Goal: Task Accomplishment & Management: Use online tool/utility

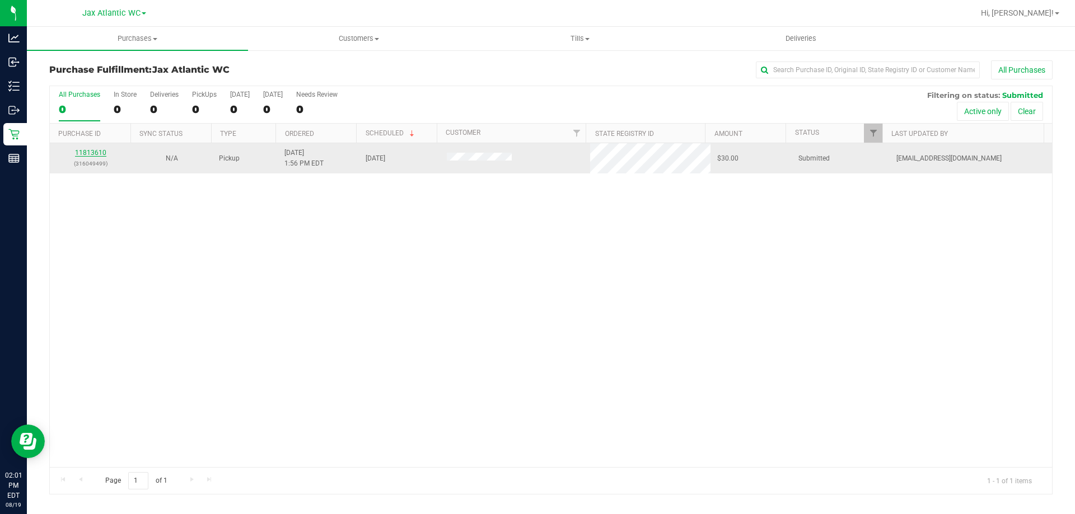
click at [99, 154] on link "11813610" at bounding box center [90, 153] width 31 height 8
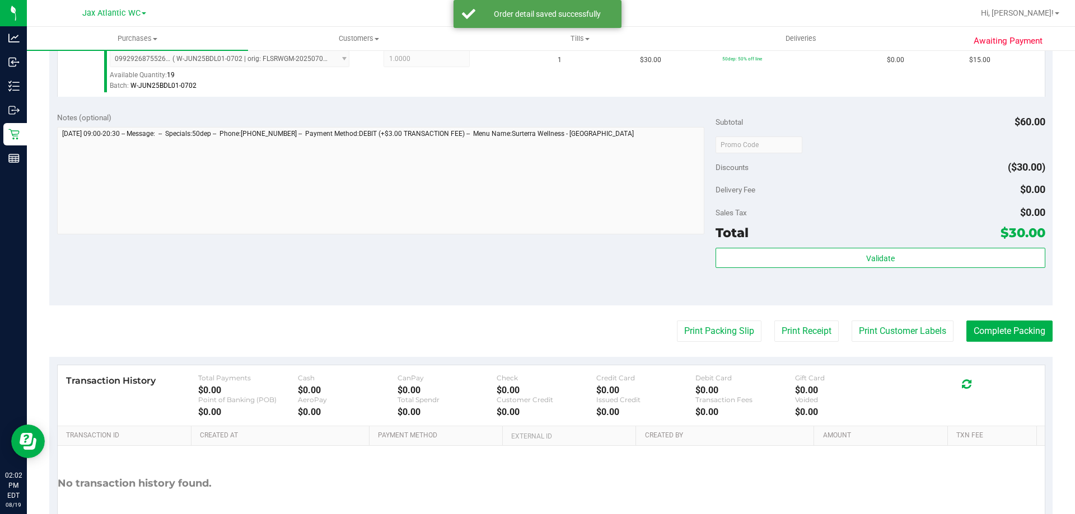
scroll to position [392, 0]
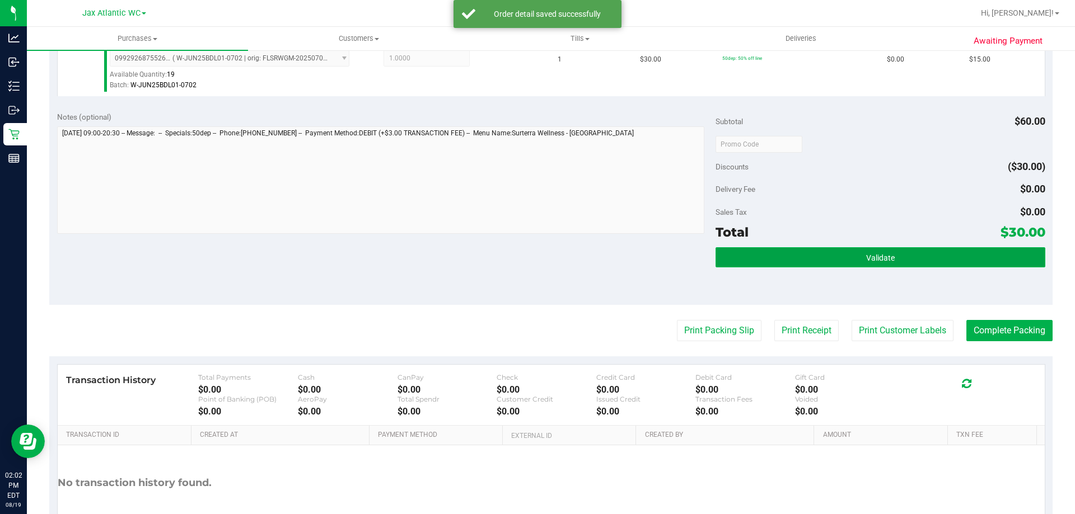
click at [850, 260] on button "Validate" at bounding box center [879, 257] width 329 height 20
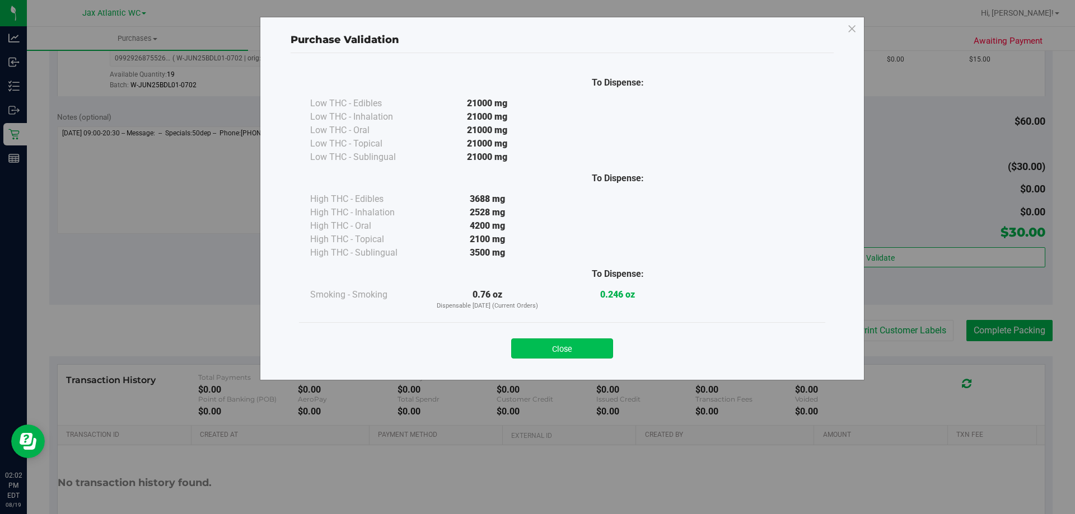
click at [568, 351] on button "Close" at bounding box center [562, 349] width 102 height 20
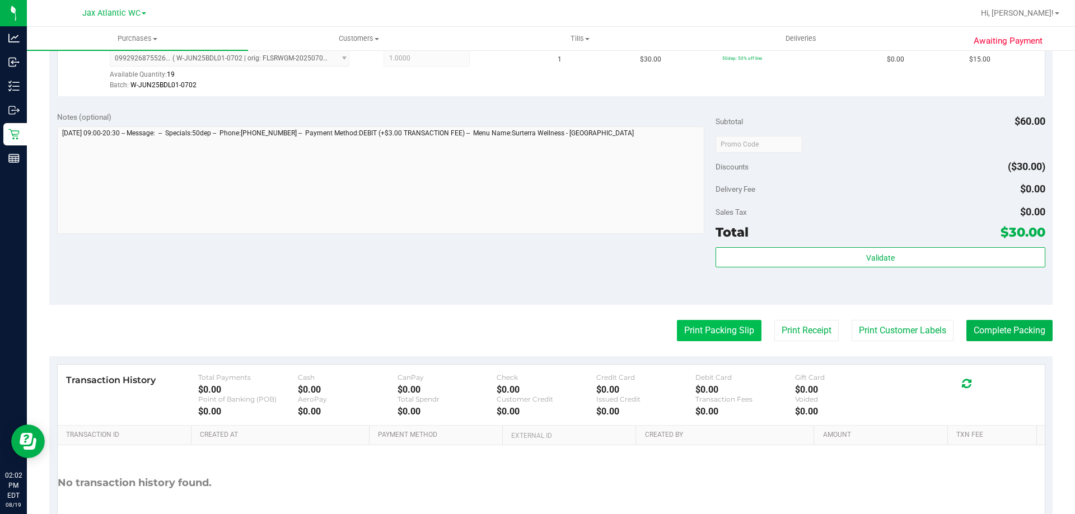
click at [706, 339] on button "Print Packing Slip" at bounding box center [719, 330] width 85 height 21
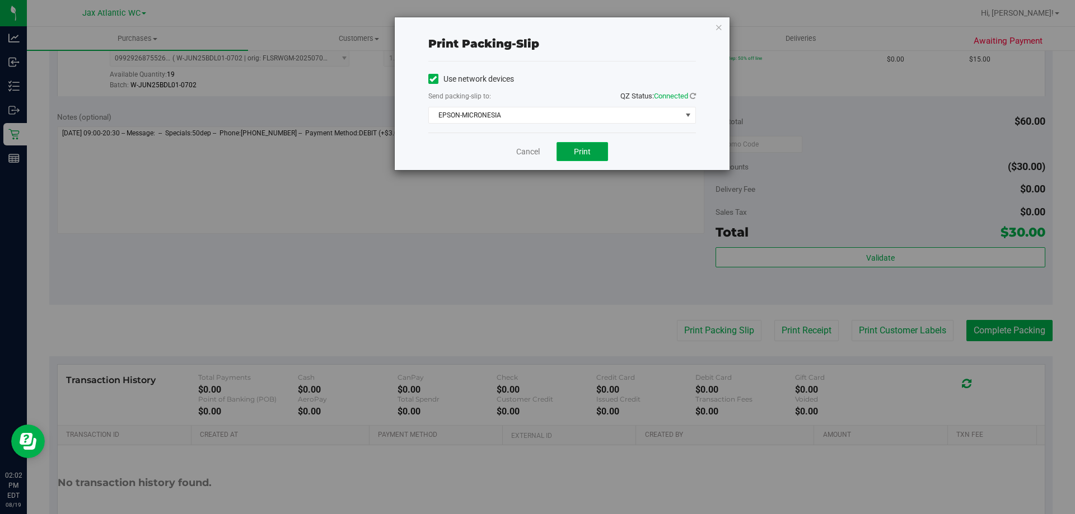
click at [586, 153] on span "Print" at bounding box center [582, 151] width 17 height 9
drag, startPoint x: 527, startPoint y: 153, endPoint x: 533, endPoint y: 152, distance: 5.7
click at [527, 153] on link "Cancel" at bounding box center [528, 152] width 24 height 12
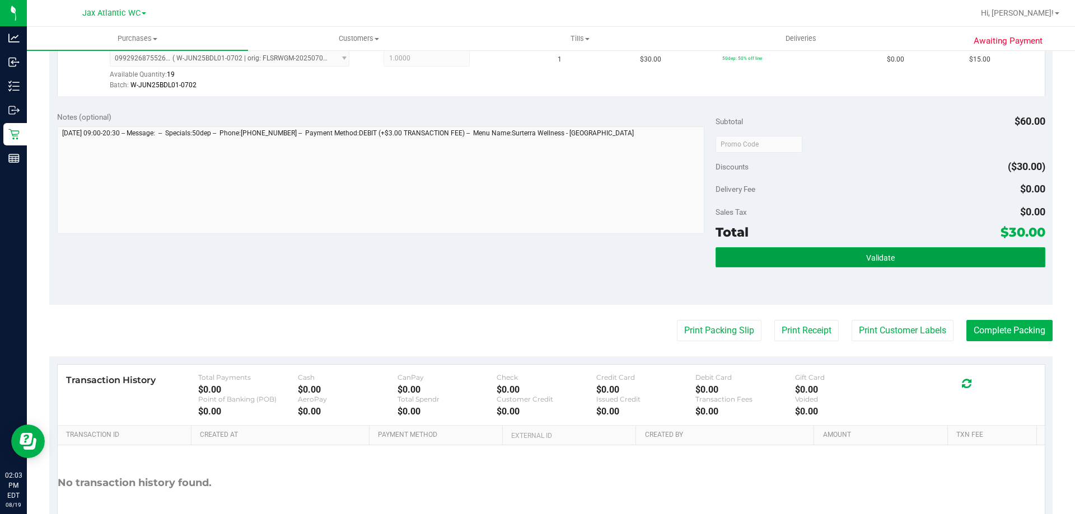
click at [851, 261] on button "Validate" at bounding box center [879, 257] width 329 height 20
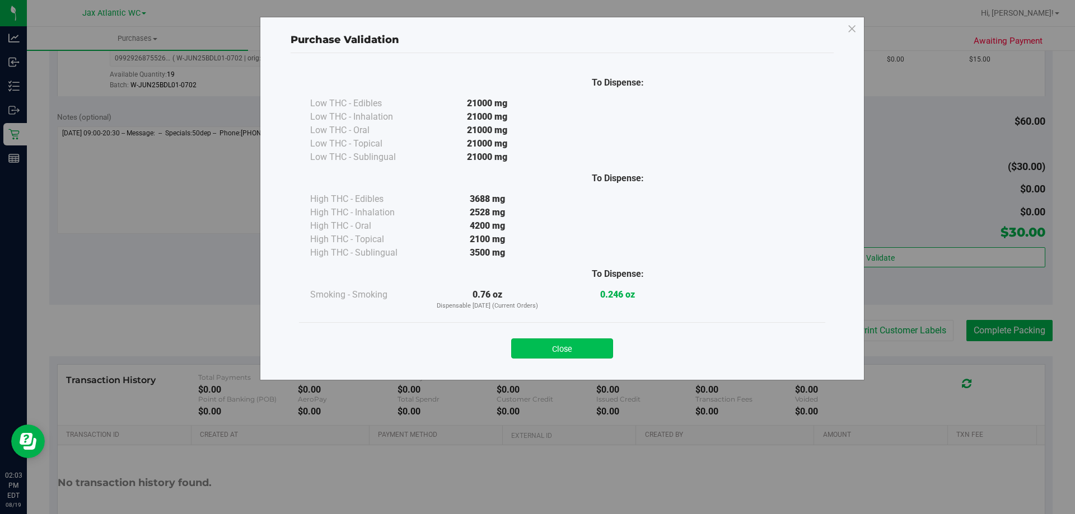
click at [607, 345] on button "Close" at bounding box center [562, 349] width 102 height 20
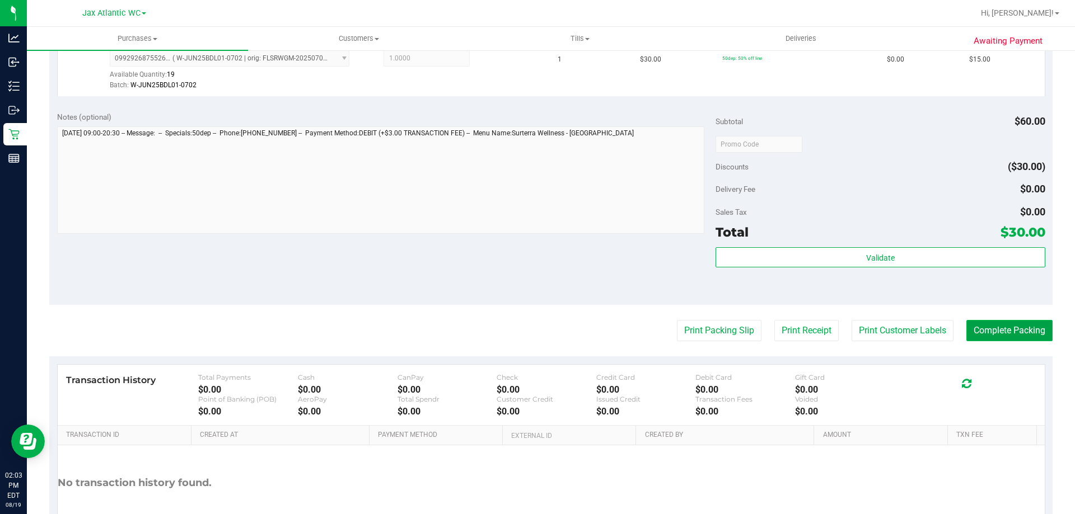
click at [973, 321] on button "Complete Packing" at bounding box center [1009, 330] width 86 height 21
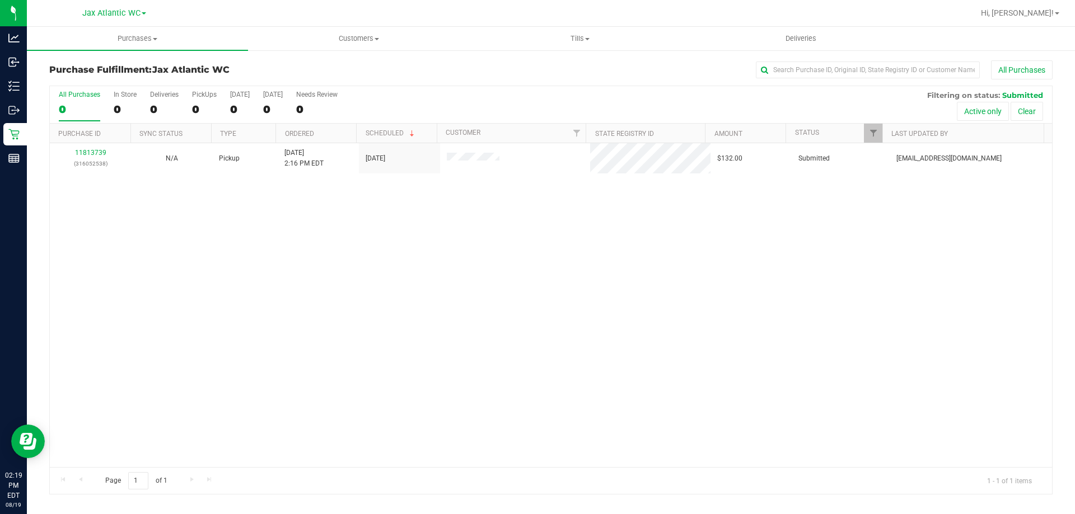
click at [351, 278] on div "11813739 (316052538) N/A Pickup 8/19/2025 2:16 PM EDT 8/19/2025 $132.00 Submitt…" at bounding box center [551, 305] width 1002 height 324
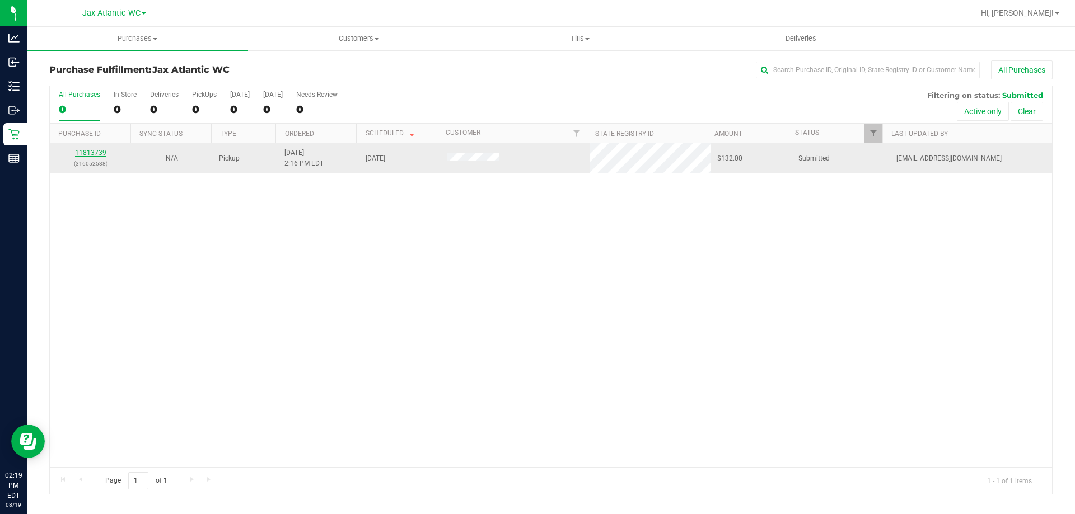
click at [99, 155] on link "11813739" at bounding box center [90, 153] width 31 height 8
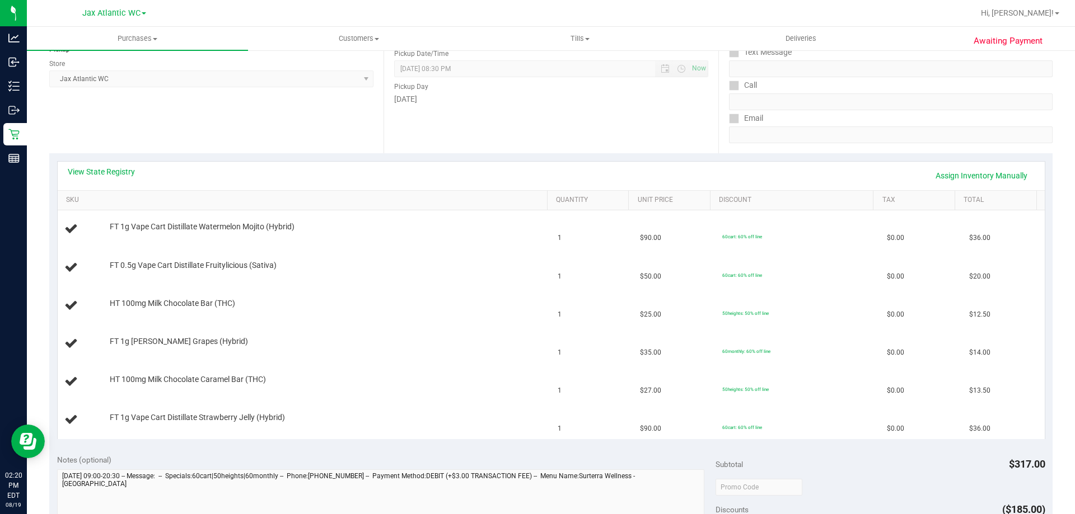
scroll to position [168, 0]
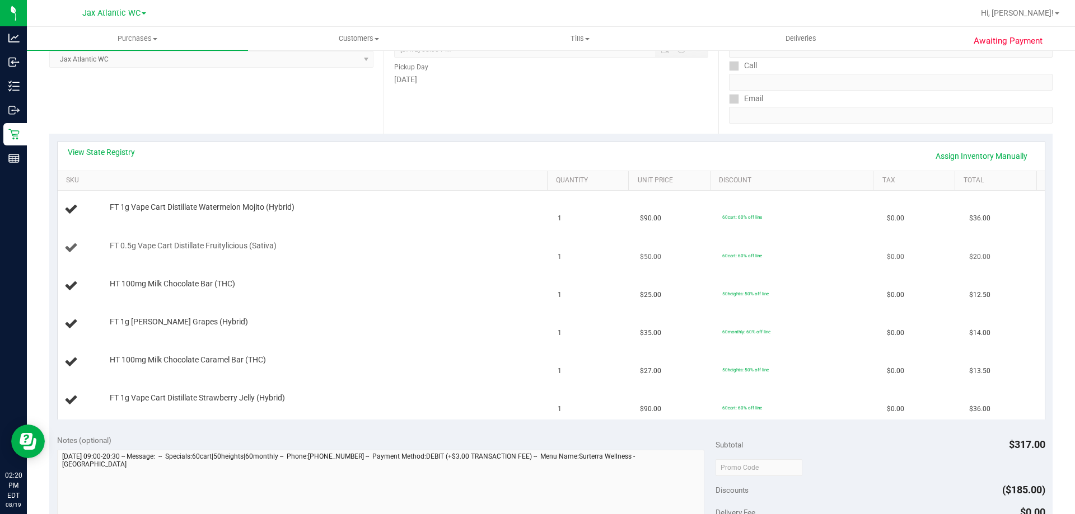
click at [516, 247] on div "FT 0.5g Vape Cart Distillate Fruitylicious (Sativa)" at bounding box center [323, 246] width 438 height 11
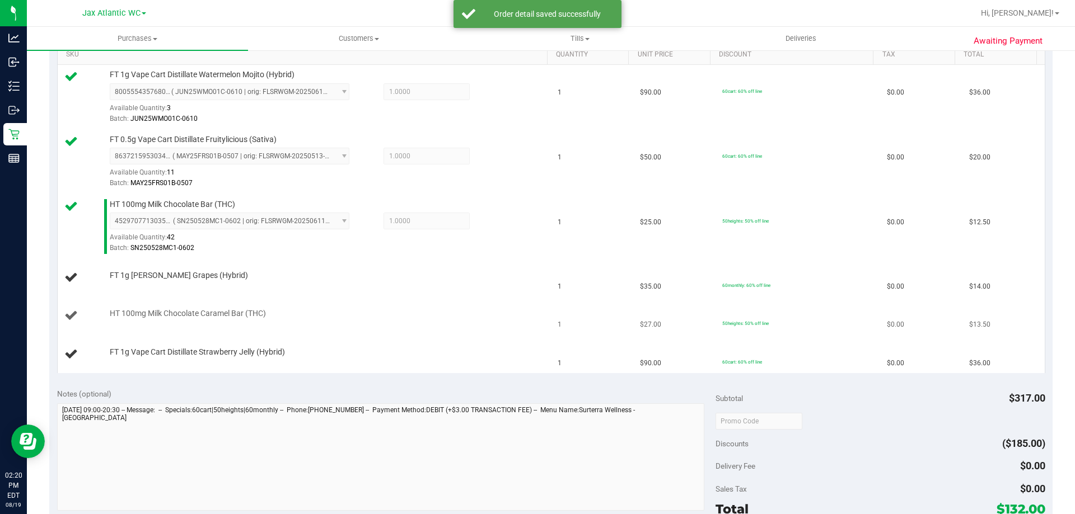
scroll to position [336, 0]
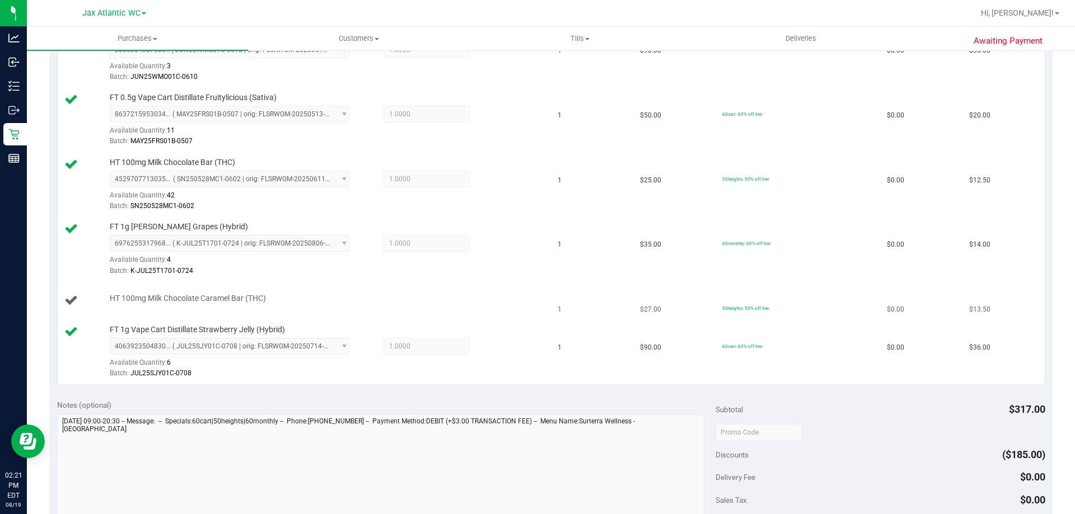
click at [485, 304] on div "HT 100mg Milk Chocolate Caramel Bar (THC)" at bounding box center [304, 300] width 480 height 15
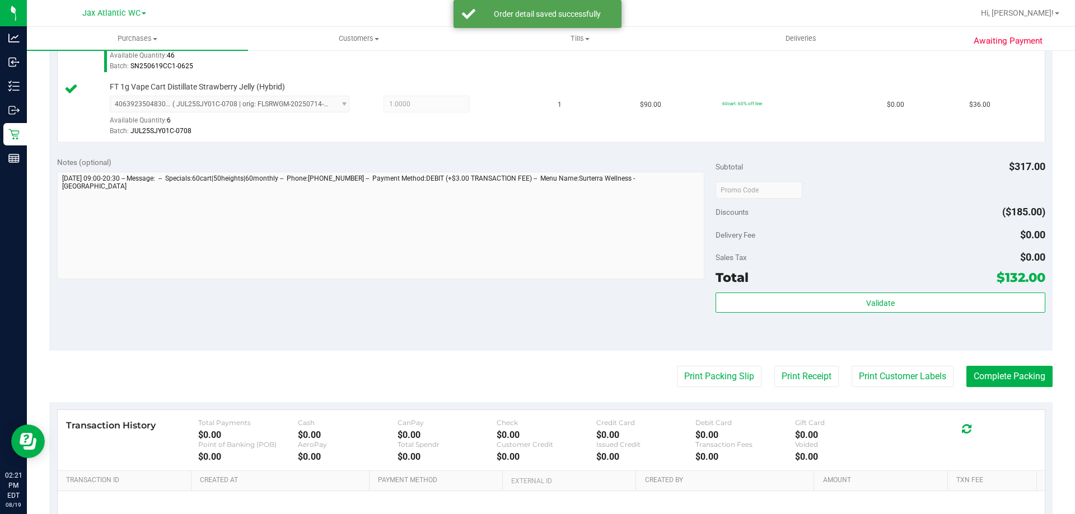
scroll to position [724, 0]
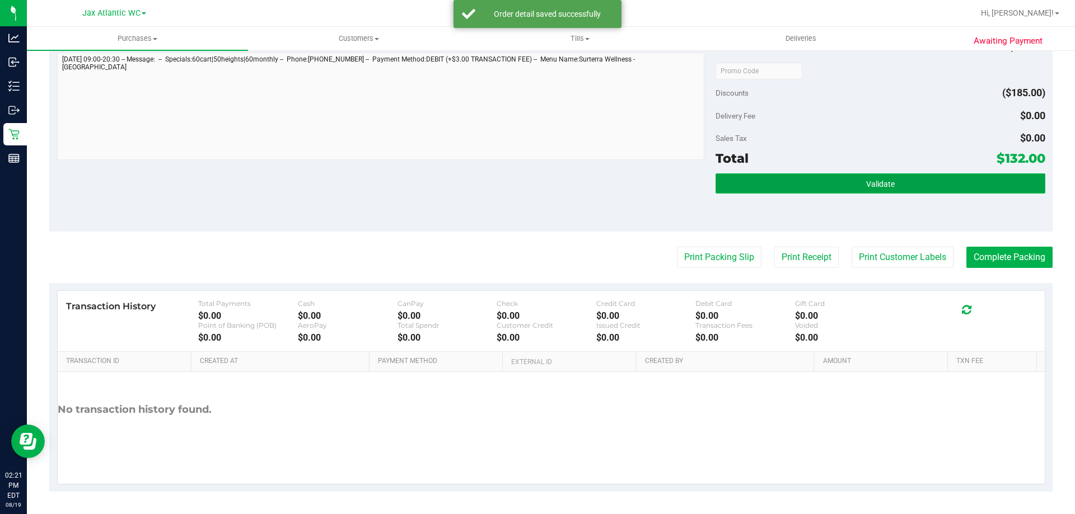
click at [869, 181] on span "Validate" at bounding box center [880, 184] width 29 height 9
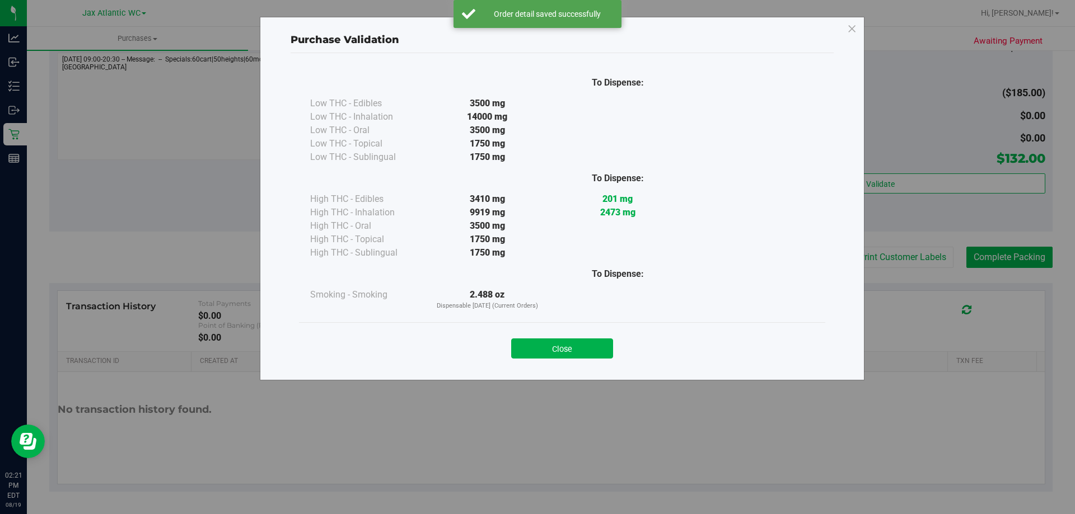
drag, startPoint x: 580, startPoint y: 348, endPoint x: 601, endPoint y: 330, distance: 27.4
click at [580, 348] on button "Close" at bounding box center [562, 349] width 102 height 20
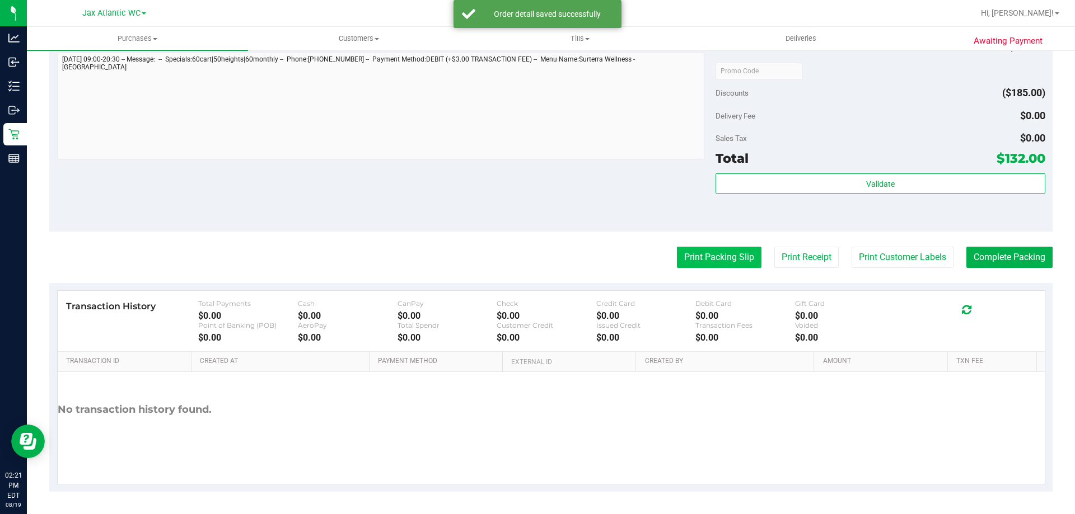
click at [722, 259] on button "Print Packing Slip" at bounding box center [719, 257] width 85 height 21
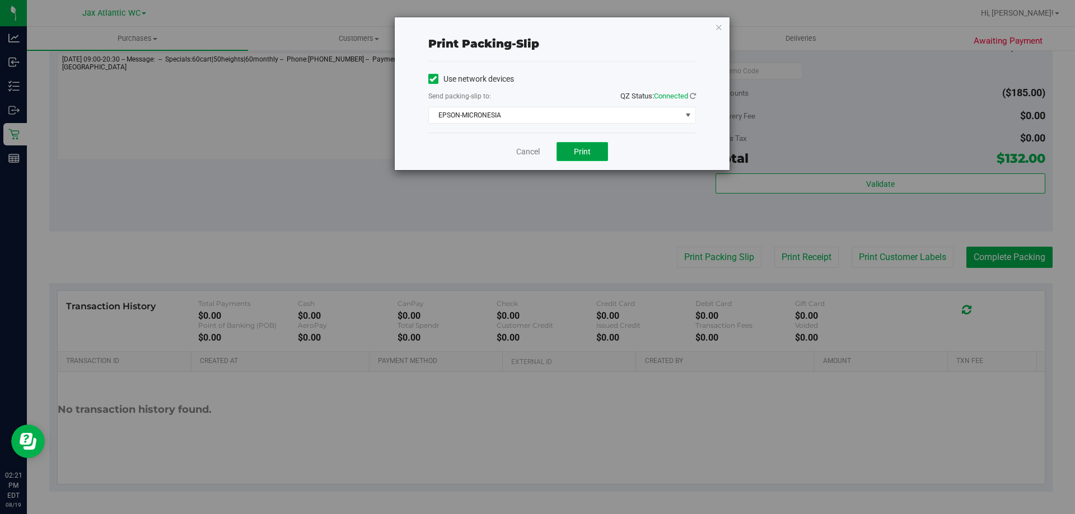
click at [586, 147] on span "Print" at bounding box center [582, 151] width 17 height 9
click at [540, 154] on link "Cancel" at bounding box center [528, 152] width 24 height 12
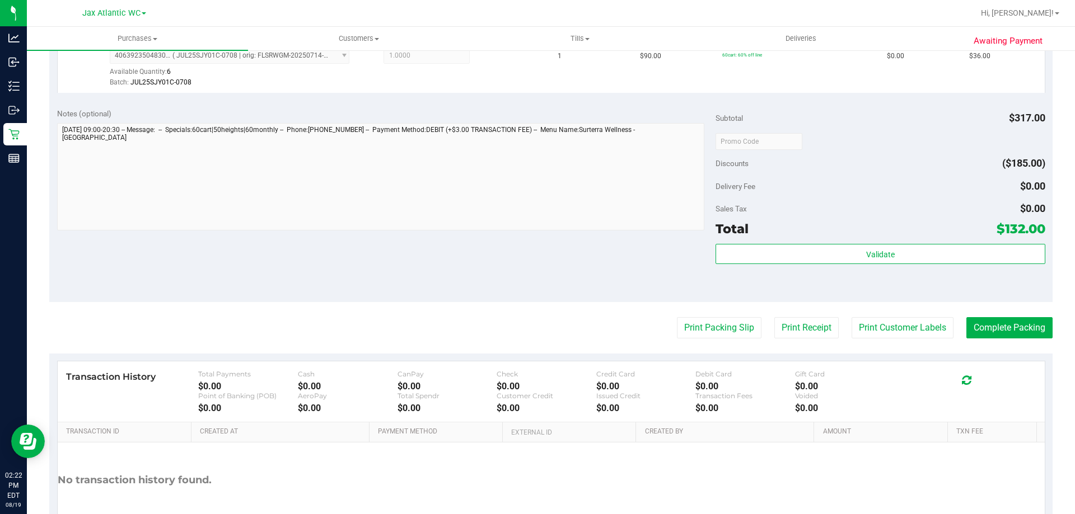
scroll to position [672, 0]
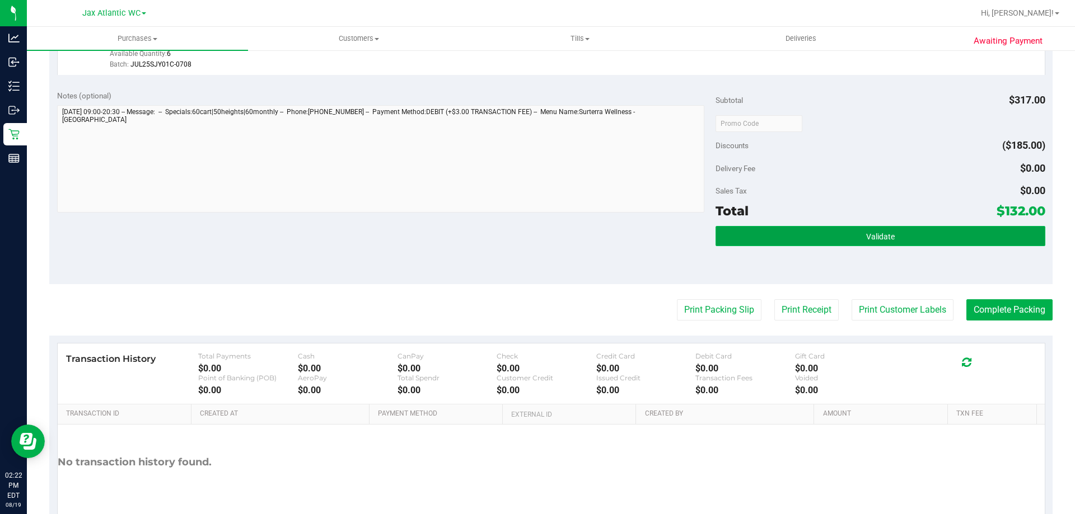
click at [902, 232] on button "Validate" at bounding box center [879, 236] width 329 height 20
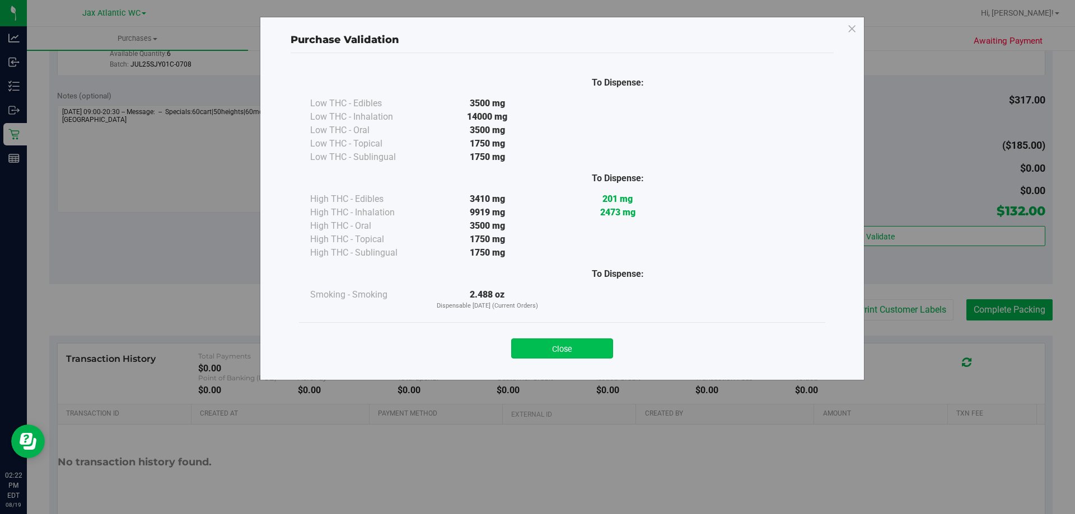
click at [577, 349] on button "Close" at bounding box center [562, 349] width 102 height 20
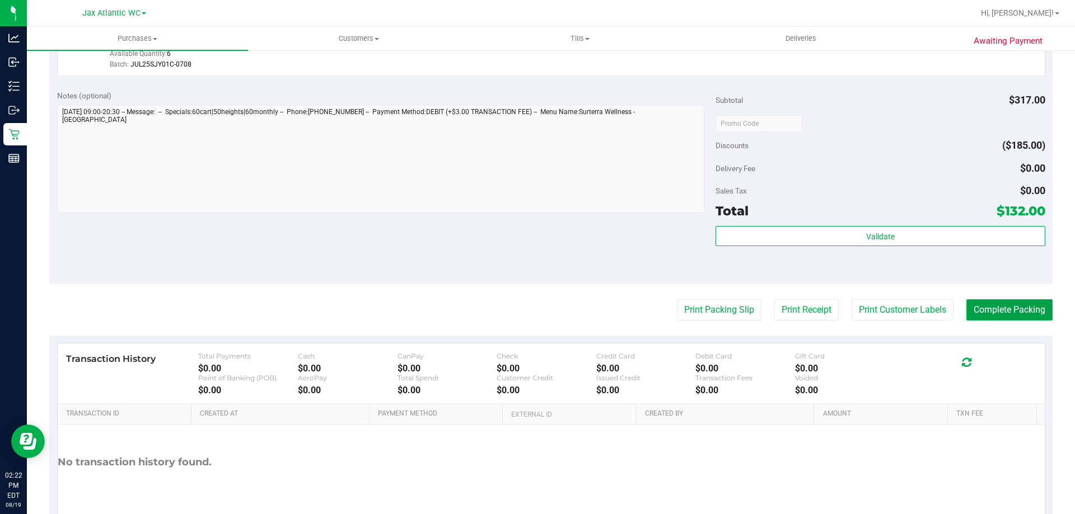
click at [1014, 308] on button "Complete Packing" at bounding box center [1009, 309] width 86 height 21
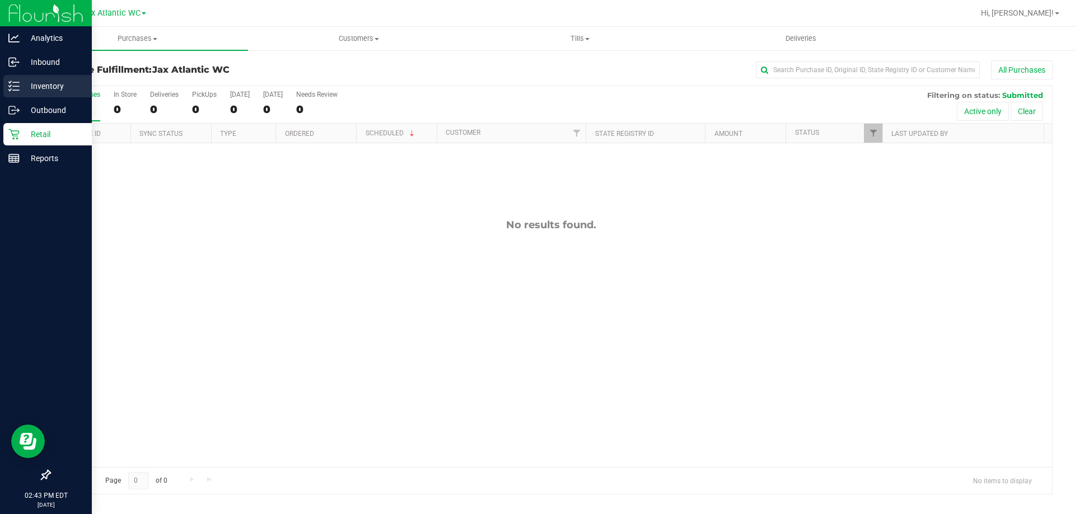
click at [54, 86] on p "Inventory" at bounding box center [53, 85] width 67 height 13
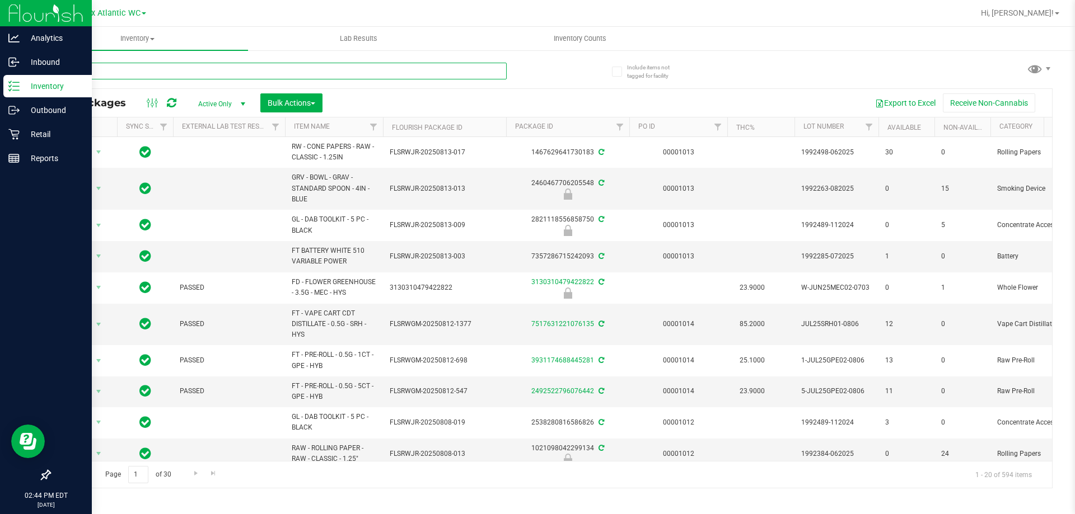
click at [121, 72] on input "text" at bounding box center [277, 71] width 457 height 17
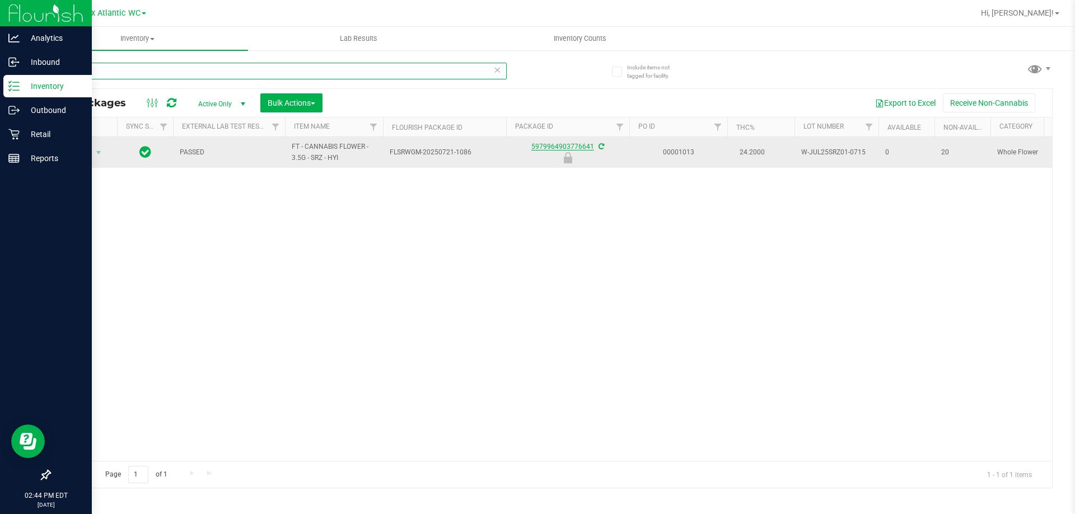
type input "srz"
click at [555, 144] on link "5979964903776641" at bounding box center [562, 147] width 63 height 8
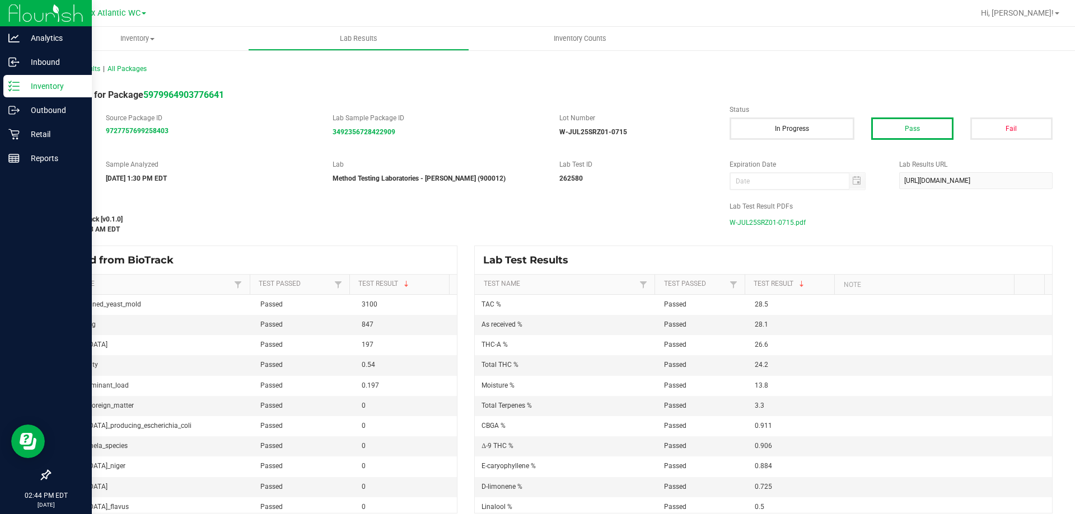
click at [781, 218] on span "W-JUL25SRZ01-0715.pdf" at bounding box center [767, 222] width 76 height 17
click at [21, 131] on p "Retail" at bounding box center [53, 134] width 67 height 13
